Goal: Task Accomplishment & Management: Use online tool/utility

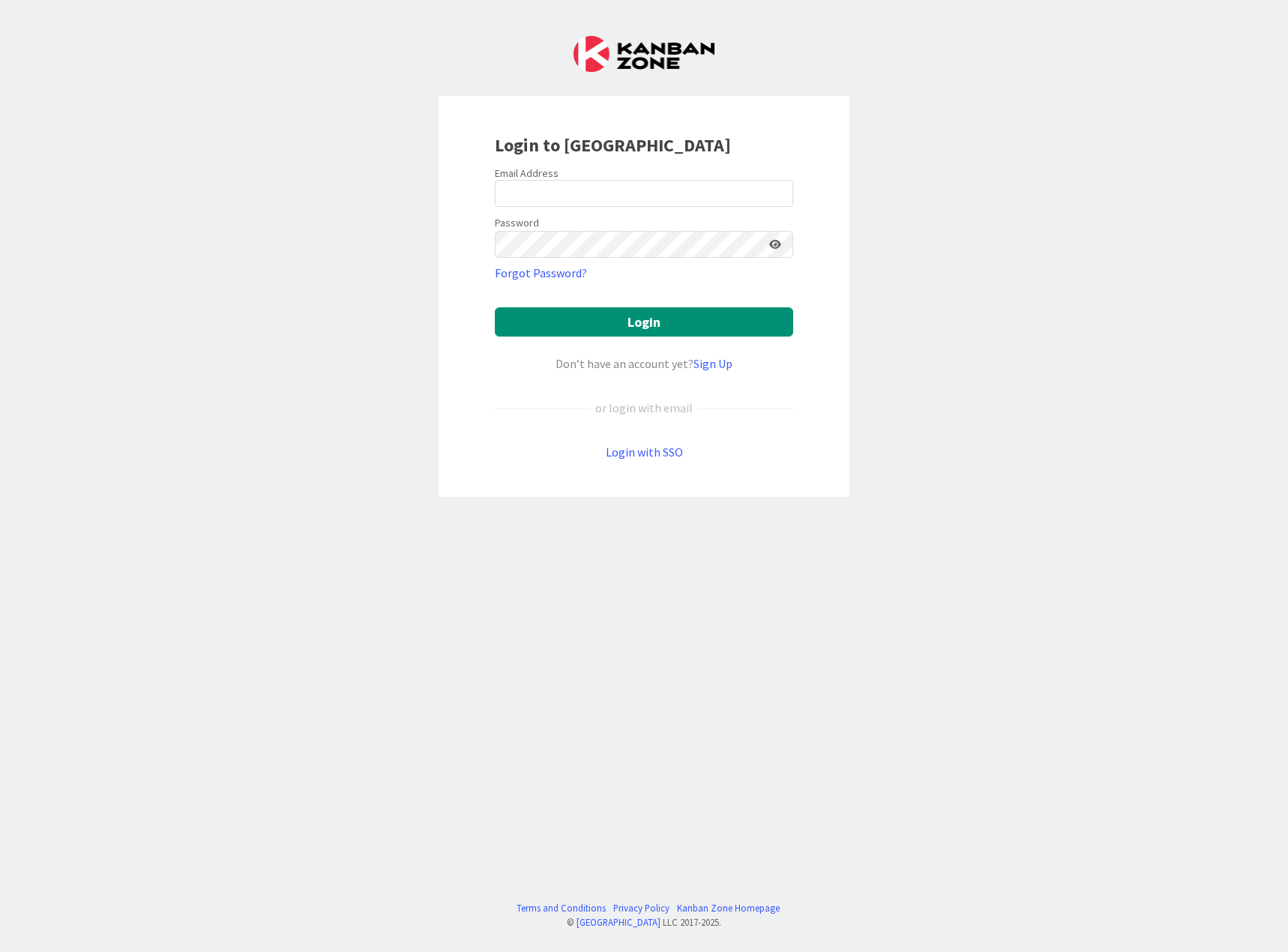
click at [590, 178] on div "Email Address" at bounding box center [644, 173] width 298 height 14
click at [588, 185] on input "email" at bounding box center [644, 194] width 298 height 27
type input "[EMAIL_ADDRESS][DOMAIN_NAME]"
click at [495, 307] on button "Login" at bounding box center [644, 322] width 298 height 29
